Goal: Information Seeking & Learning: Learn about a topic

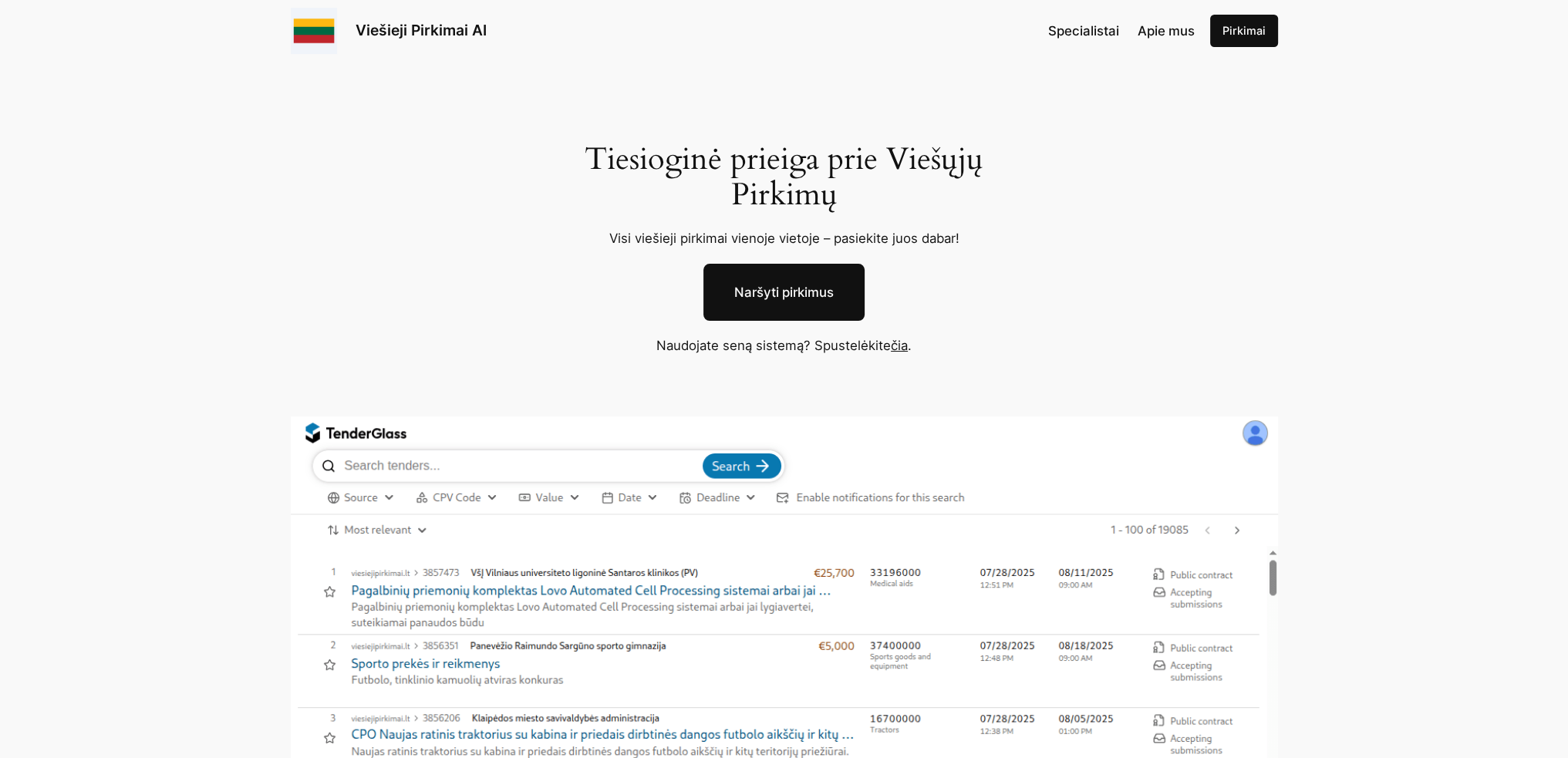
click at [821, 291] on link "Naršyti pirkimus" at bounding box center [784, 292] width 161 height 57
click at [895, 348] on link "čia" at bounding box center [899, 346] width 17 height 16
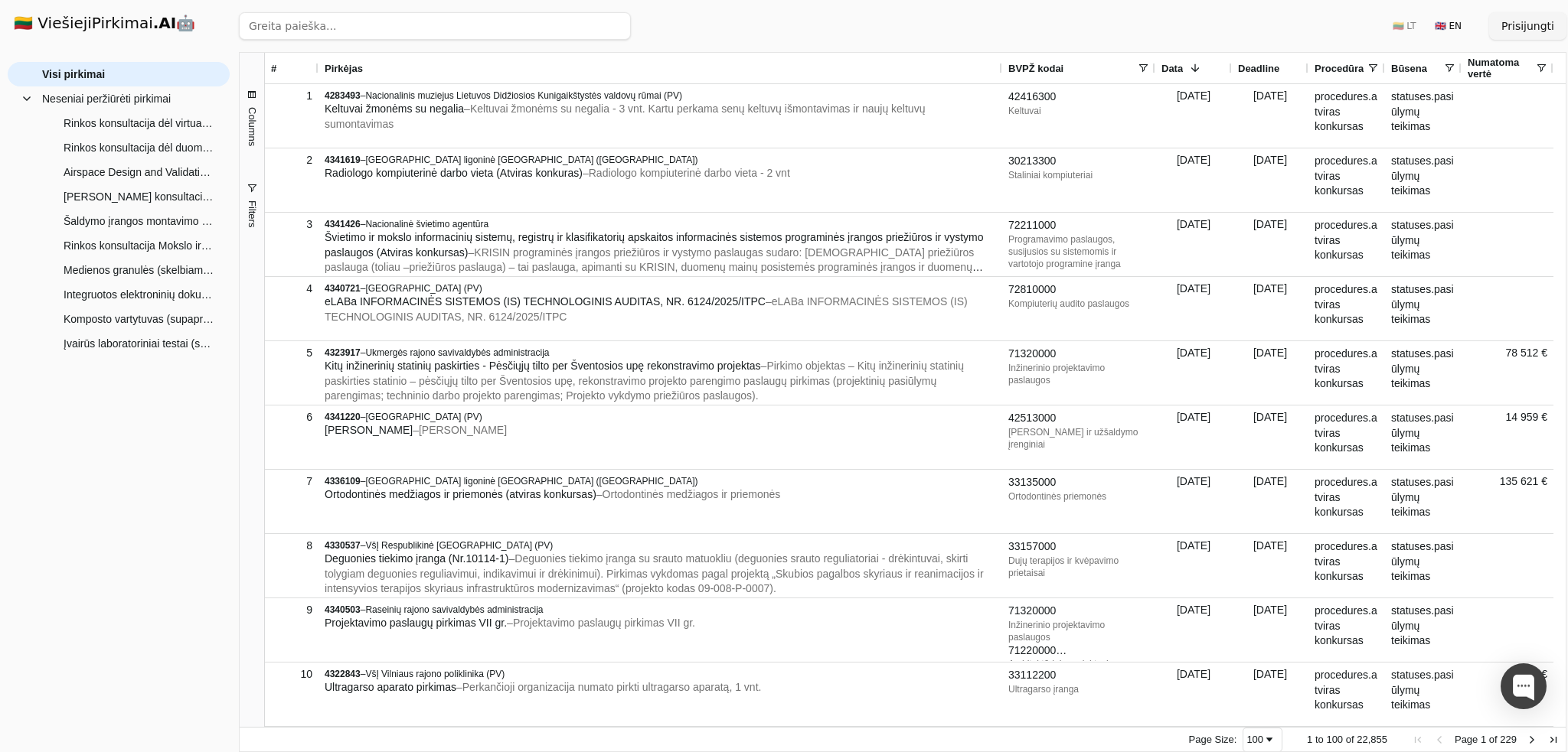
click at [250, 206] on span "Filters" at bounding box center [251, 214] width 11 height 27
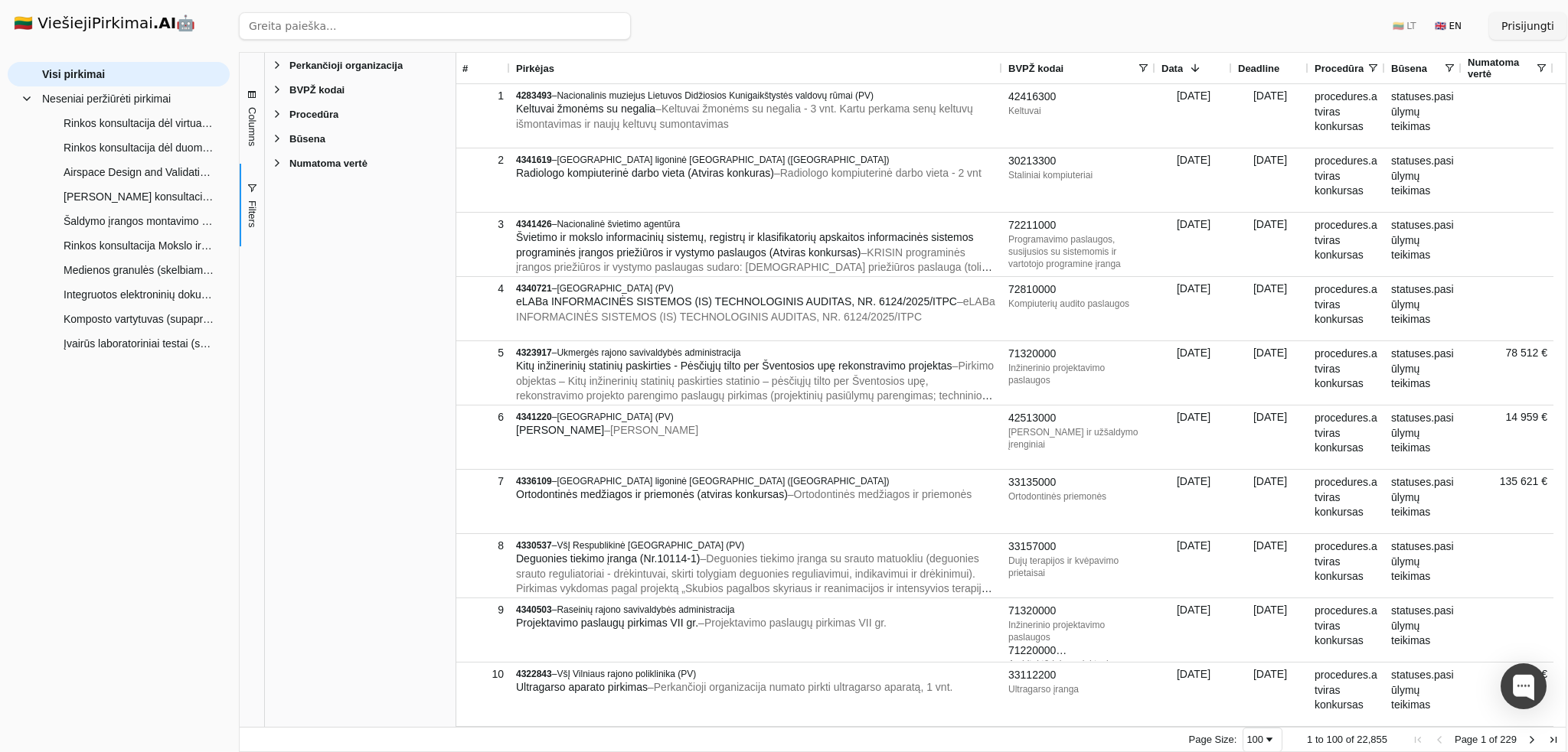
click at [324, 88] on span "BVPŽ kodai" at bounding box center [316, 90] width 55 height 11
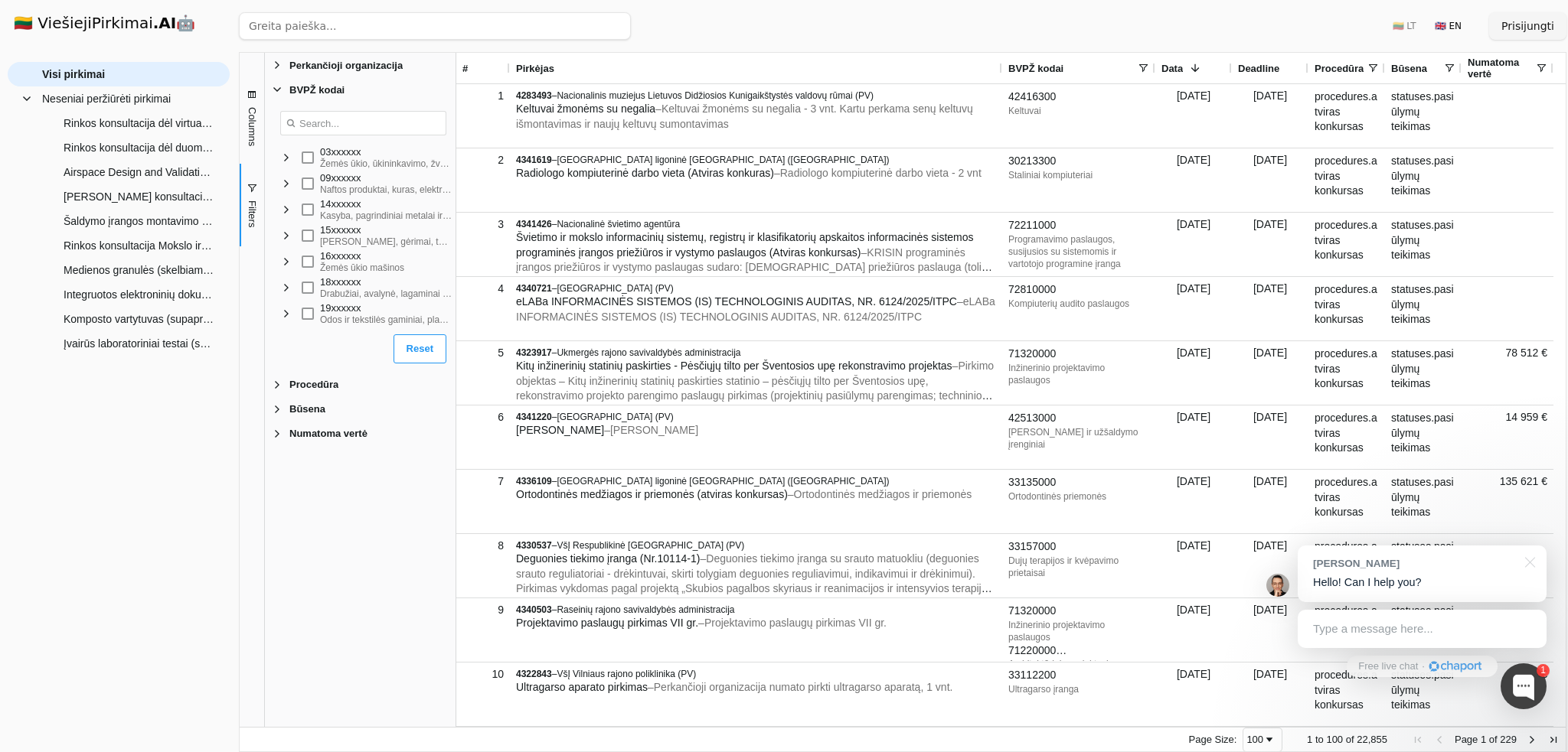
click at [278, 88] on span "Filter List 5 Filters" at bounding box center [277, 89] width 12 height 12
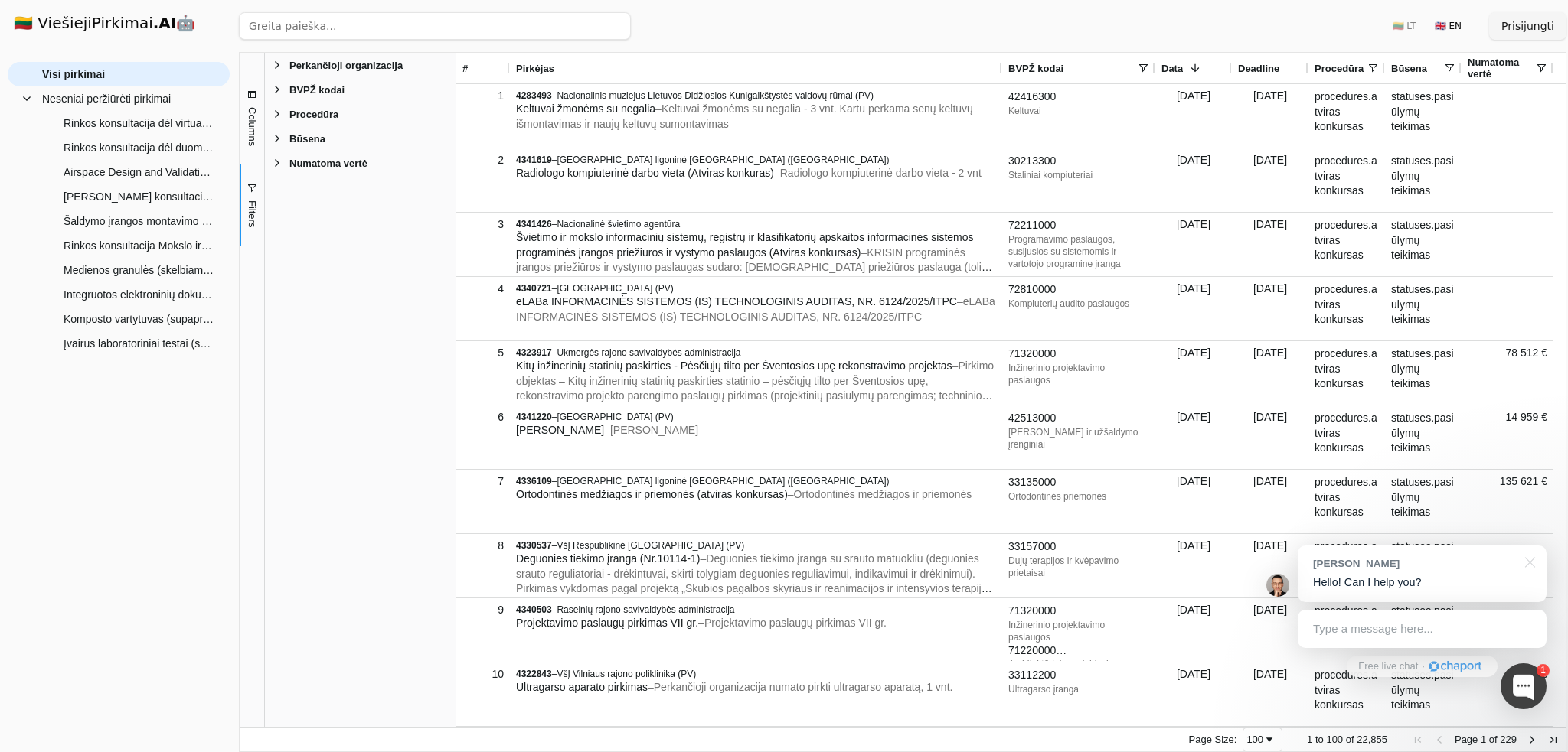
click at [277, 88] on span "Filter List 5 Filters" at bounding box center [277, 89] width 12 height 12
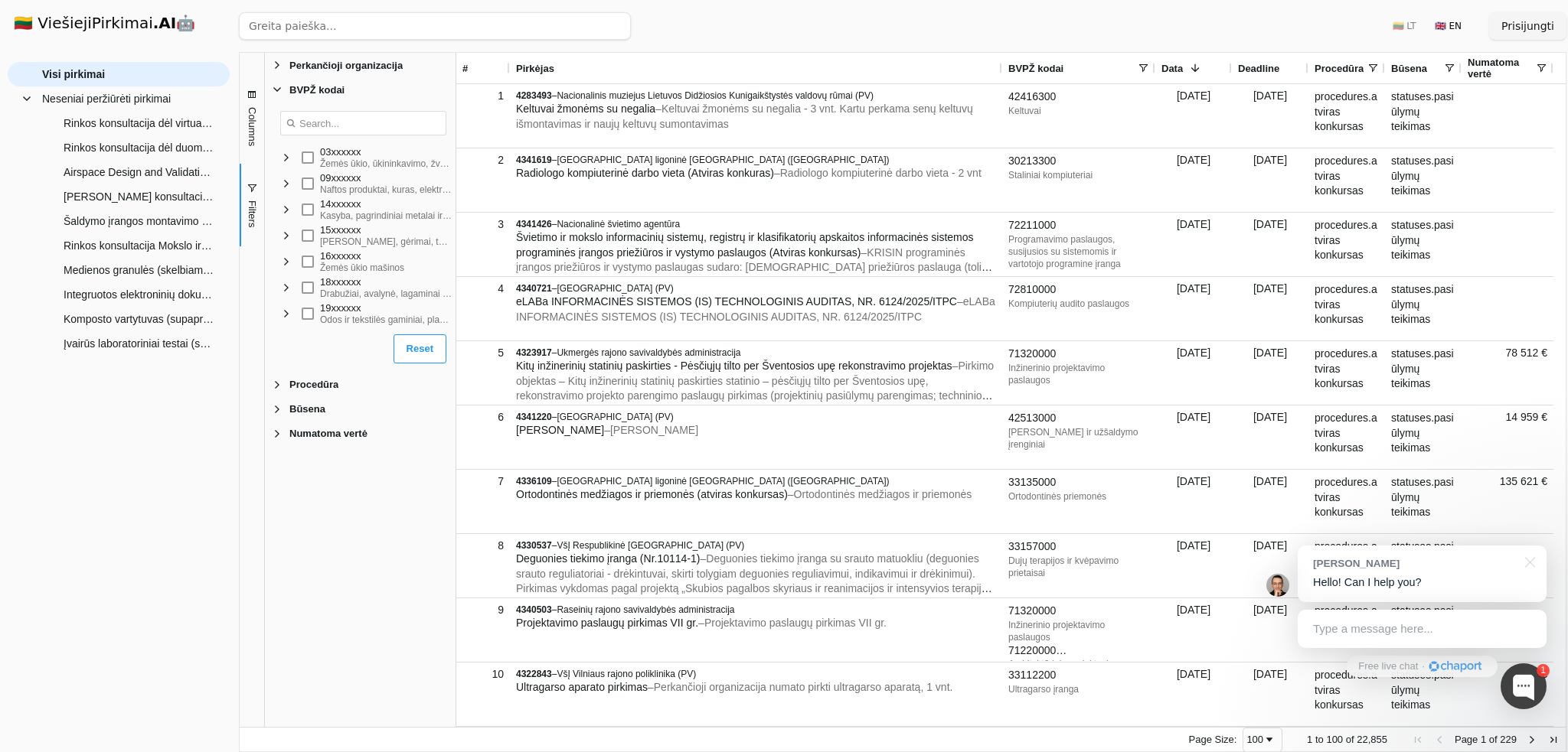
click at [285, 167] on div "03xxxxxx Žemės ūkio, ūkininkavimo, žvejybos, miškininkystės ir susiję produktai" at bounding box center [363, 158] width 184 height 26
click at [285, 164] on span "Filter List" at bounding box center [286, 157] width 12 height 12
click at [1140, 66] on span at bounding box center [1142, 68] width 12 height 12
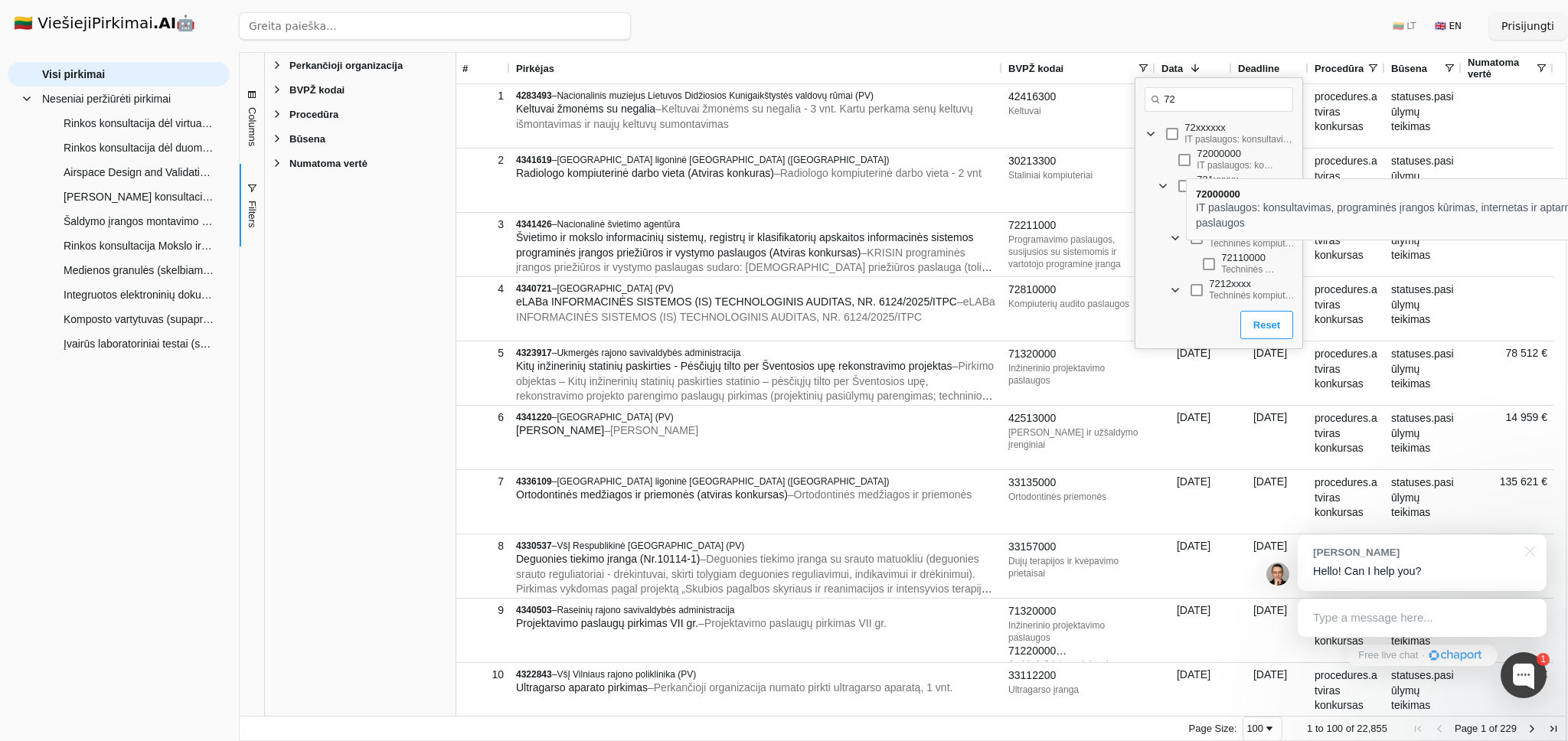
type input "72"
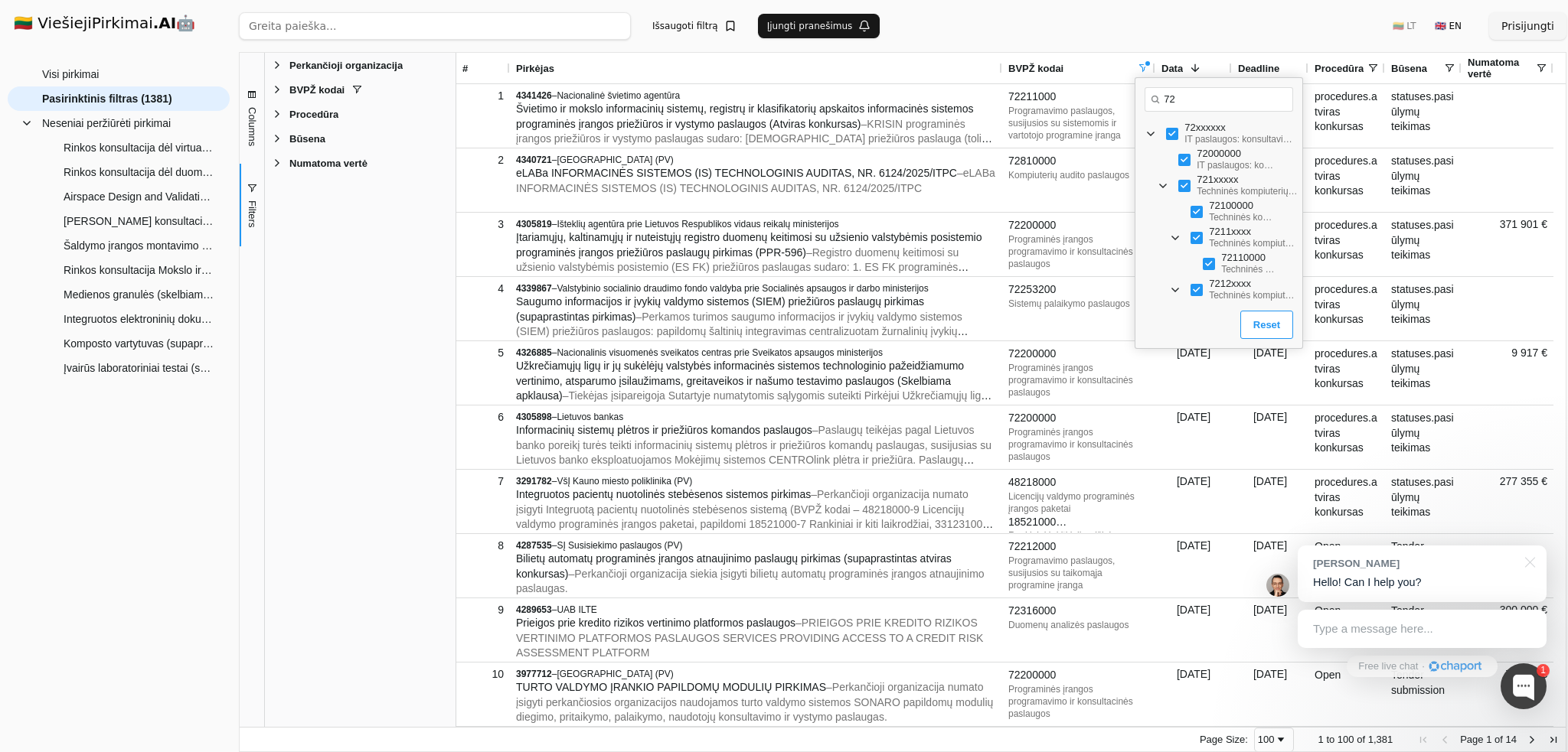
click at [1072, 31] on div "Ieškoti Išsaugoti filtrą Įjungti pranešimus 🇱🇹 LT 🇬🇧 EN Prisijungti" at bounding box center [902, 26] width 1327 height 52
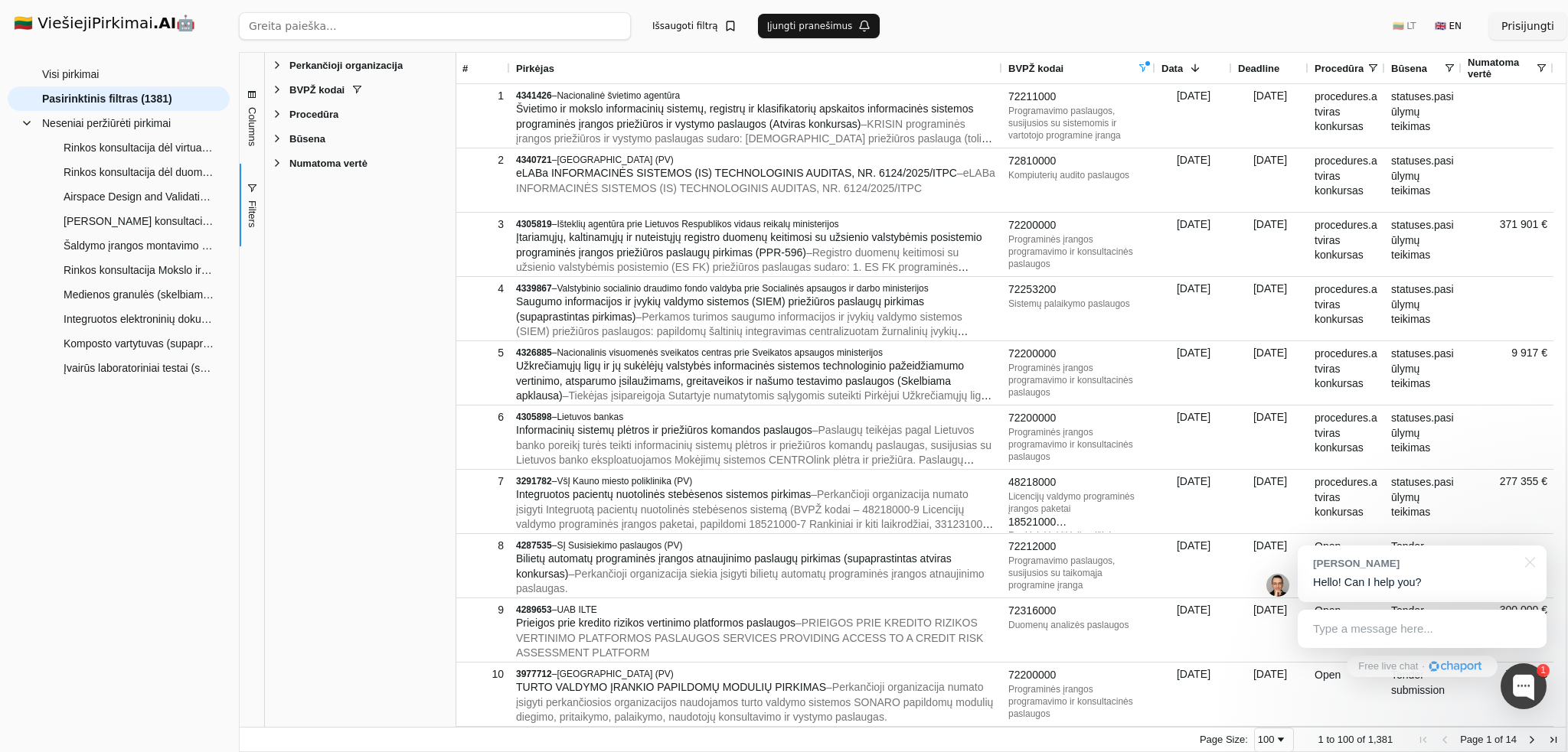
click at [1146, 70] on span at bounding box center [1142, 68] width 12 height 12
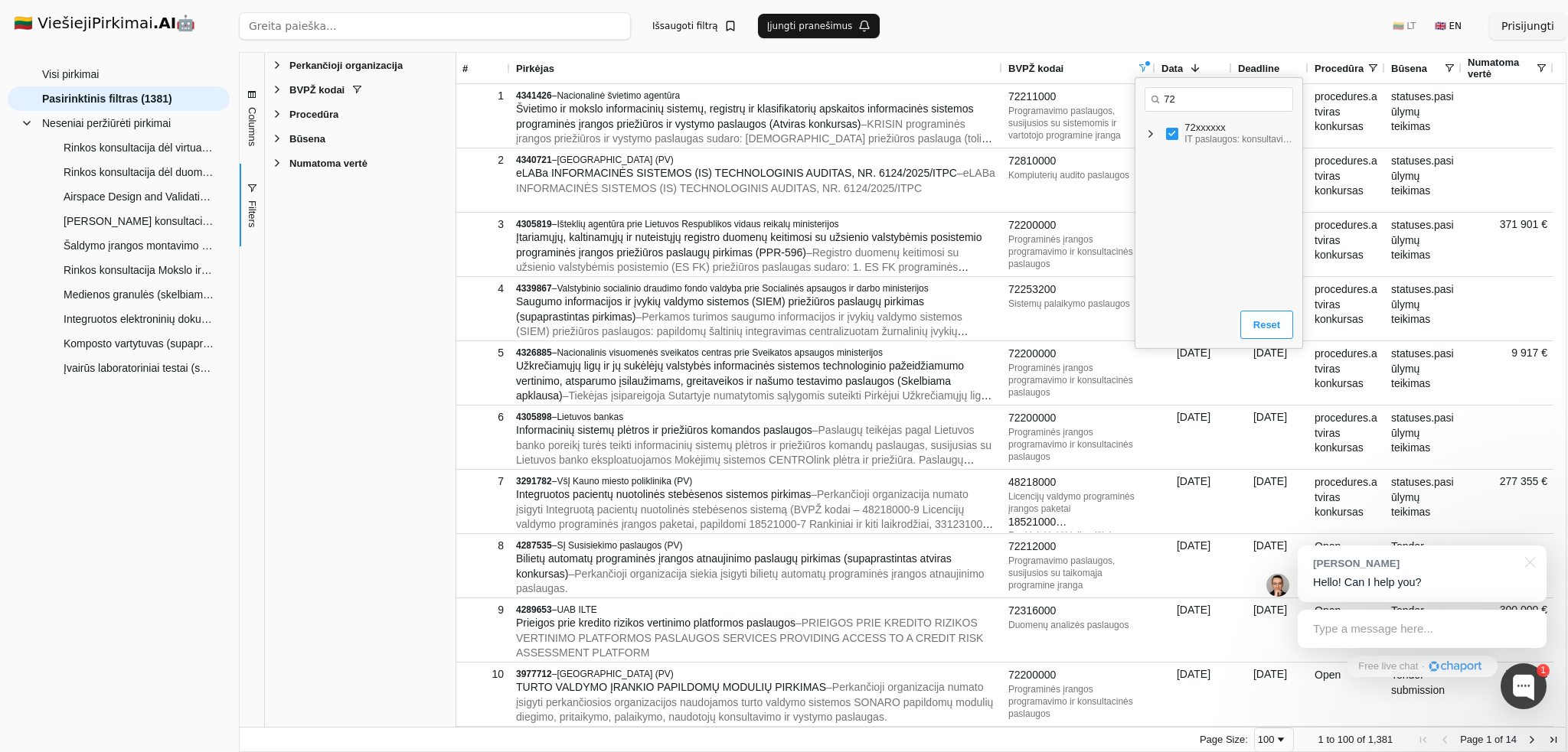
click at [1151, 136] on span "Filter List" at bounding box center [1150, 133] width 12 height 12
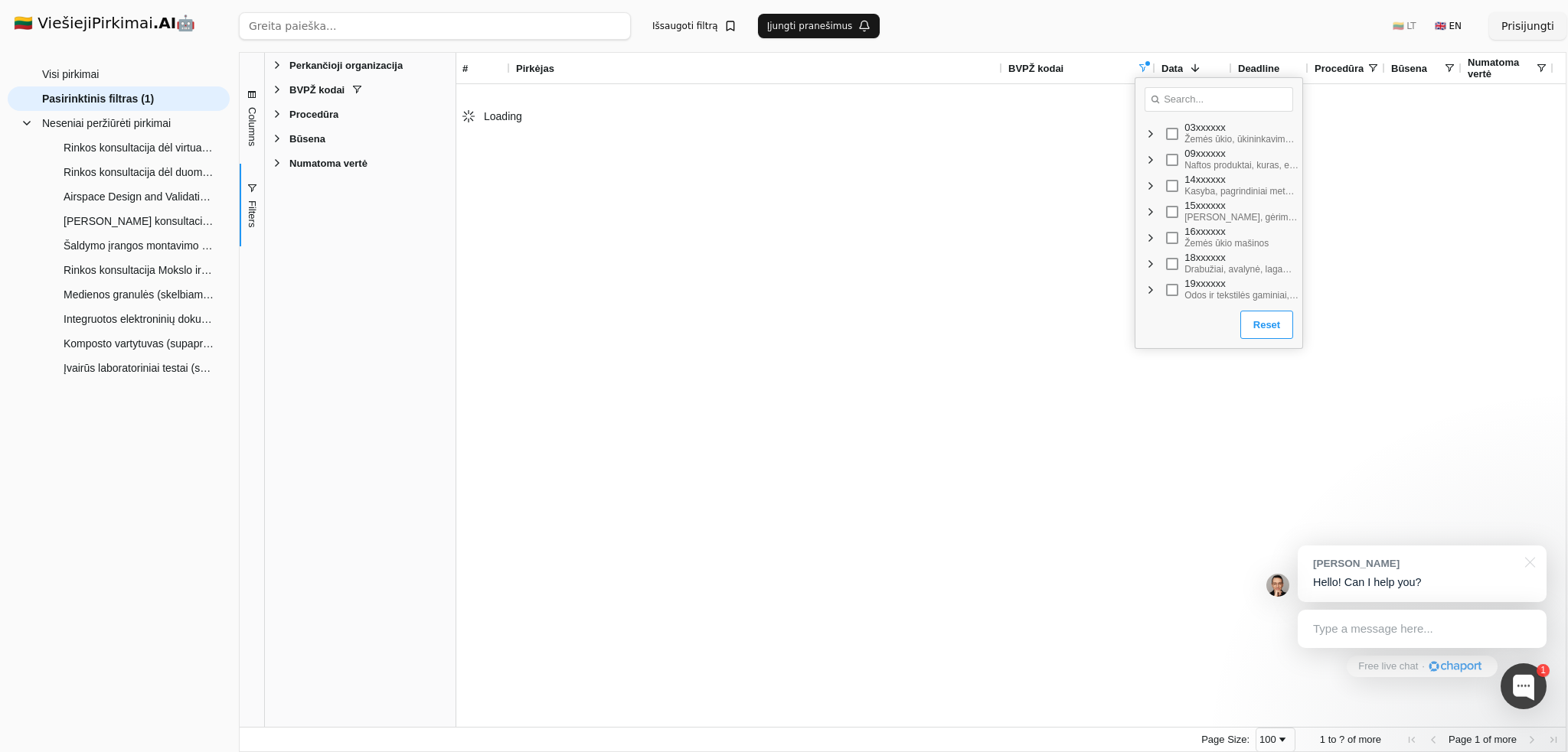
click at [1173, 98] on input "Search filter values" at bounding box center [1218, 100] width 148 height 25
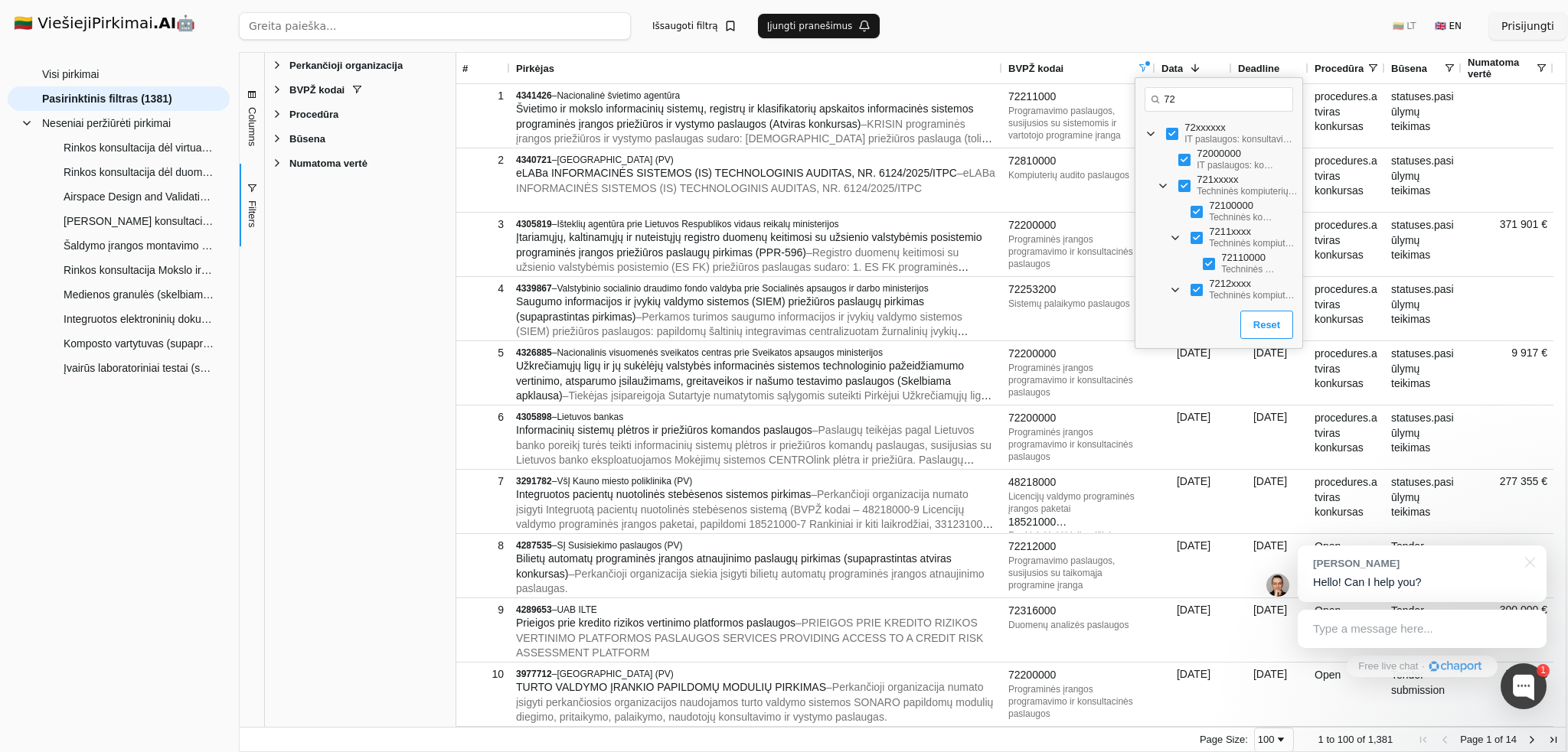
type input "72"
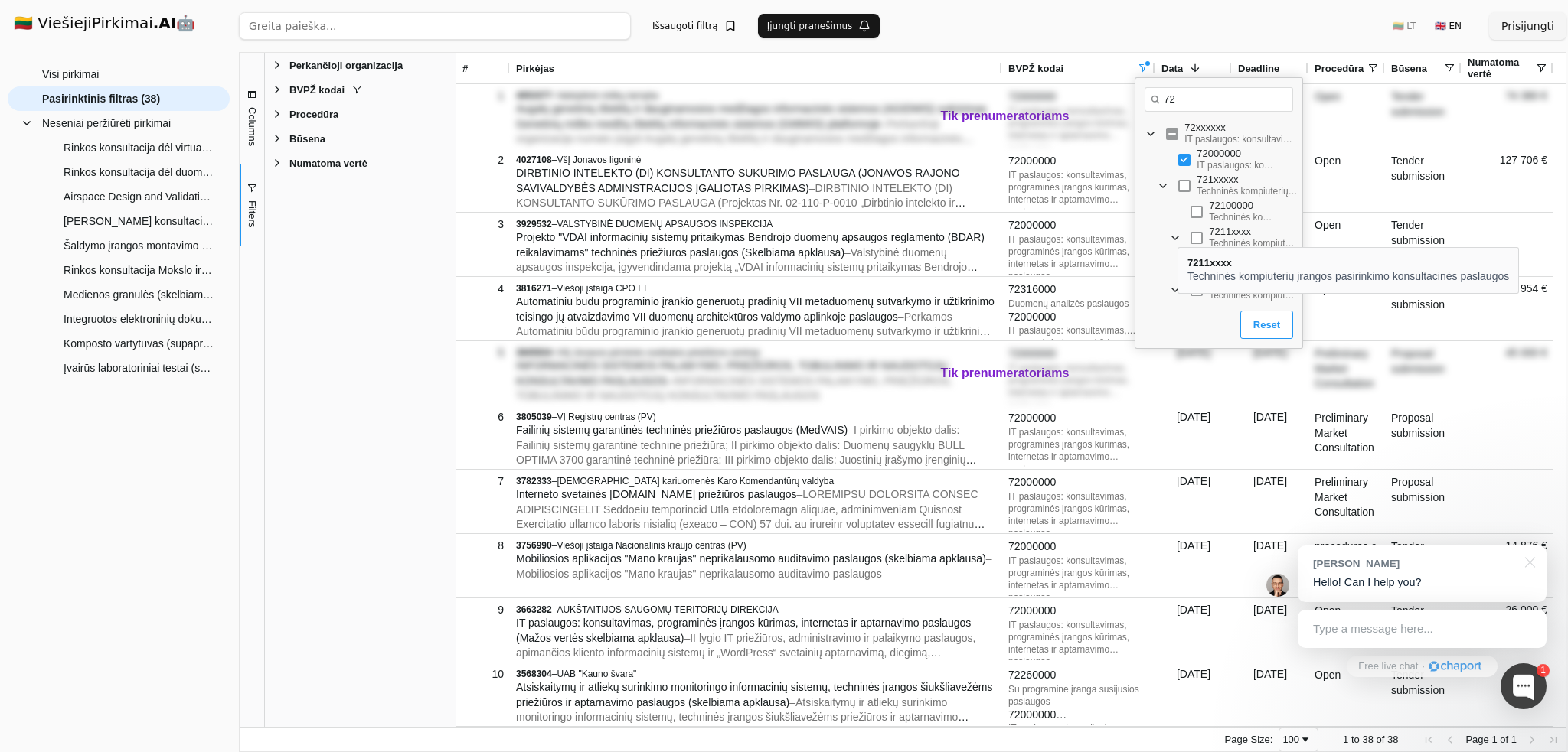
click at [1177, 233] on span "Filter List" at bounding box center [1175, 237] width 12 height 12
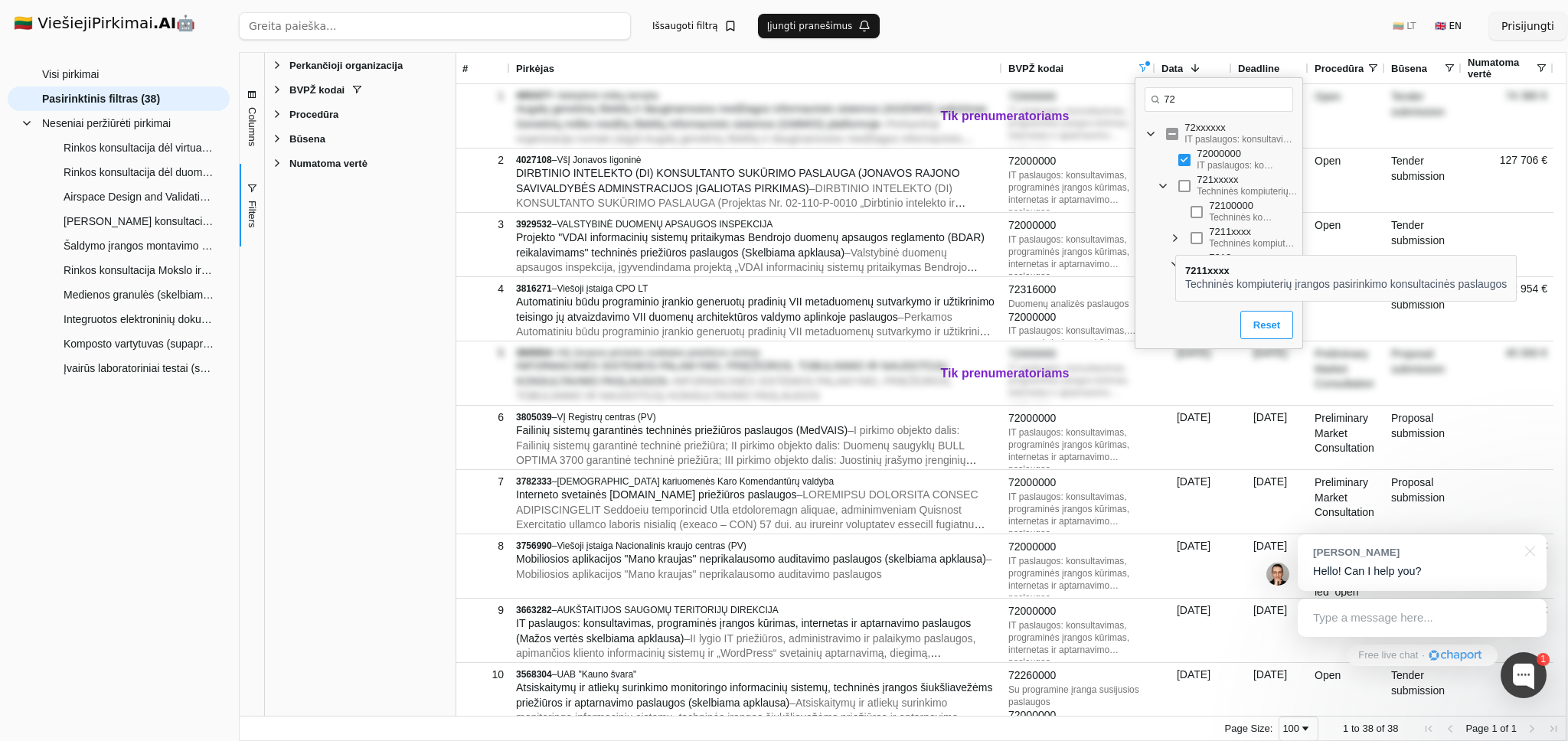
click at [1173, 242] on span "Filter List" at bounding box center [1175, 237] width 12 height 12
